Goal: Find specific page/section

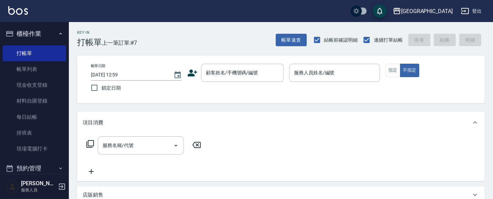
click at [44, 35] on button "櫃檯作業" at bounding box center [34, 34] width 63 height 18
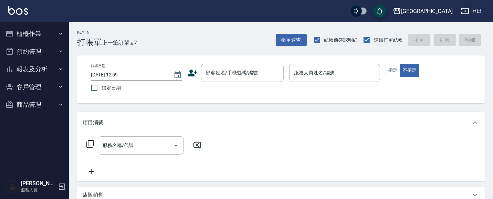
click at [41, 67] on button "報表及分析" at bounding box center [34, 69] width 63 height 18
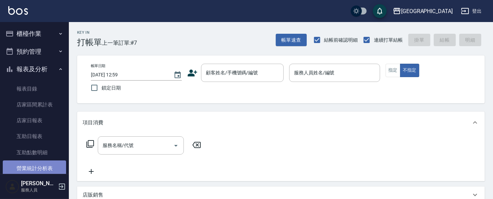
drag, startPoint x: 47, startPoint y: 164, endPoint x: 46, endPoint y: 159, distance: 5.9
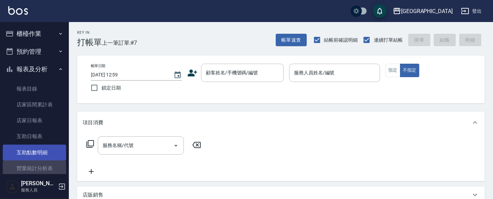
click at [47, 163] on link "營業統計分析表" at bounding box center [34, 168] width 63 height 16
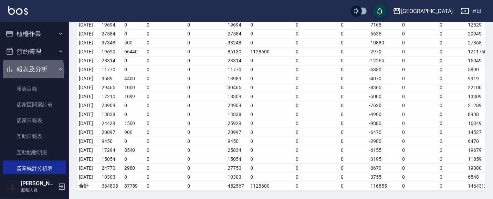
drag, startPoint x: 18, startPoint y: 71, endPoint x: 25, endPoint y: 51, distance: 21.3
click at [18, 69] on button "報表及分析" at bounding box center [34, 69] width 63 height 18
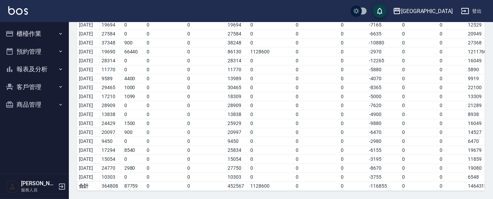
click at [32, 31] on button "櫃檯作業" at bounding box center [34, 34] width 63 height 18
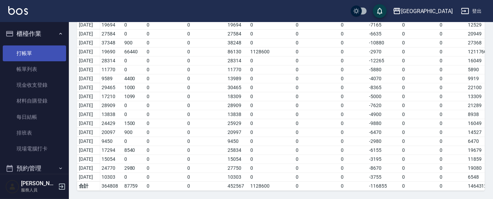
drag, startPoint x: 23, startPoint y: 50, endPoint x: 17, endPoint y: 49, distance: 6.9
click at [23, 50] on link "打帳單" at bounding box center [34, 53] width 63 height 16
